Goal: Task Accomplishment & Management: Use online tool/utility

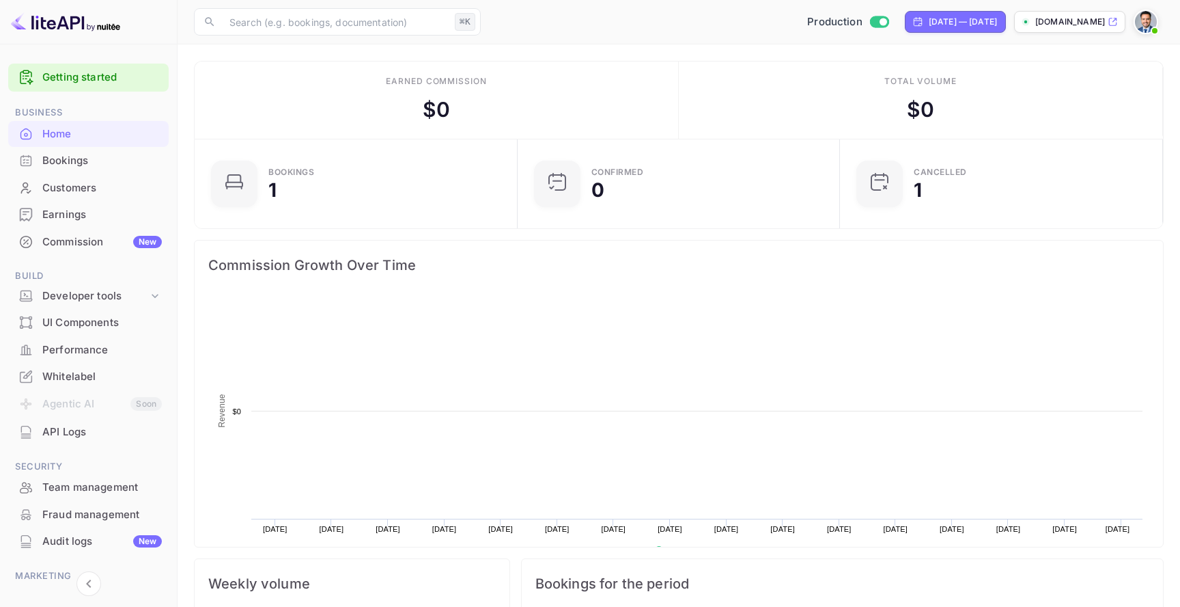
scroll to position [222, 315]
click at [124, 480] on div "Team management" at bounding box center [102, 488] width 120 height 16
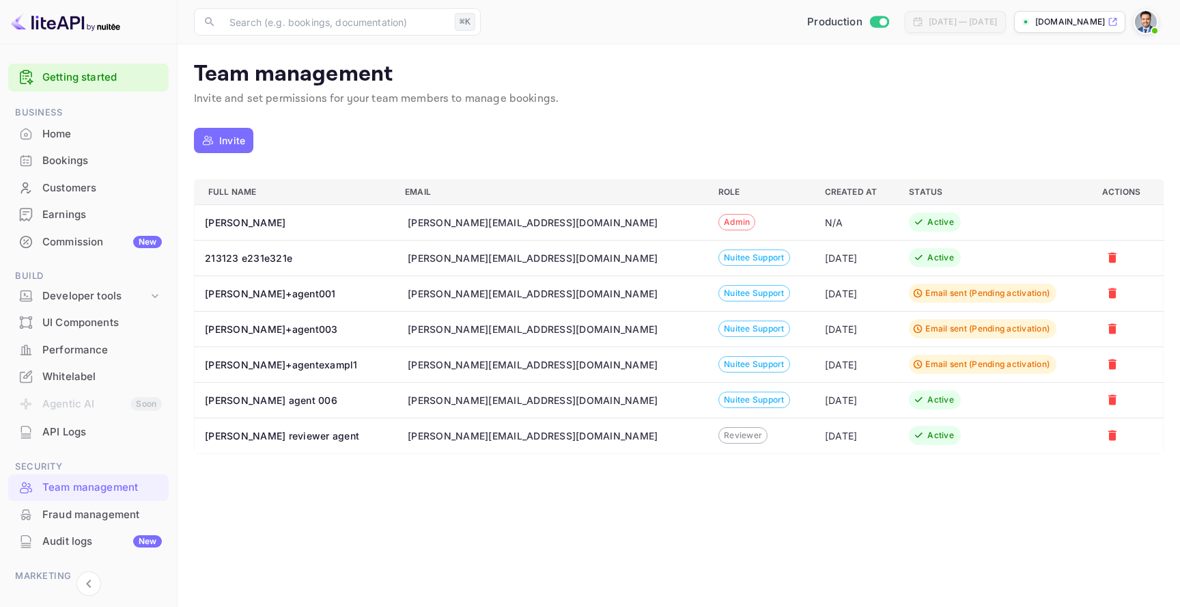
click at [516, 255] on div "[PERSON_NAME][EMAIL_ADDRESS][DOMAIN_NAME]" at bounding box center [533, 258] width 250 height 14
copy div "[PERSON_NAME][EMAIL_ADDRESS][DOMAIN_NAME]"
